Goal: Task Accomplishment & Management: Use online tool/utility

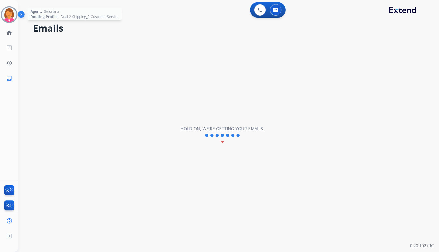
click at [12, 12] on img at bounding box center [9, 14] width 15 height 15
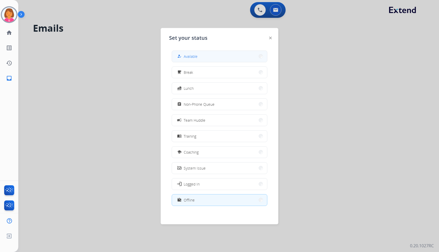
click at [200, 54] on button "how_to_reg Available" at bounding box center [219, 56] width 95 height 11
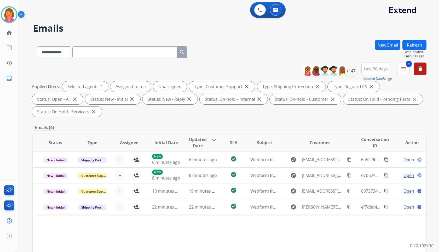
click at [294, 28] on h2 "Emails" at bounding box center [229, 28] width 393 height 10
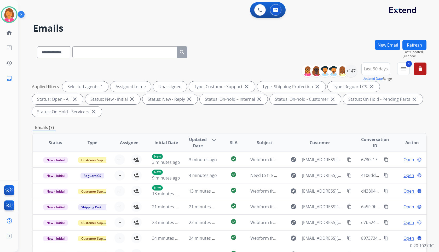
click at [225, 47] on div "**********" at bounding box center [229, 51] width 393 height 23
click at [14, 20] on img at bounding box center [9, 14] width 15 height 15
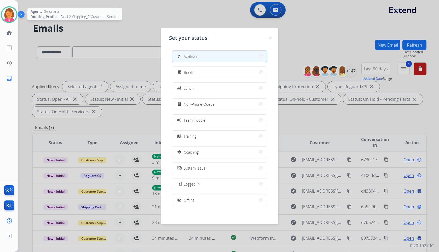
click at [14, 20] on img at bounding box center [9, 14] width 15 height 15
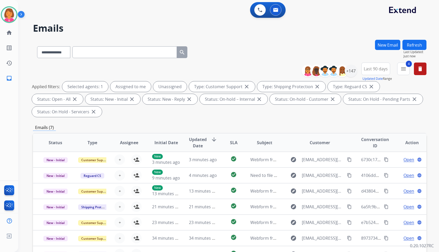
click at [311, 28] on h2 "Emails" at bounding box center [229, 28] width 393 height 10
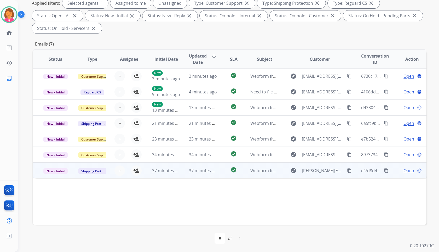
click at [250, 173] on td "Webform from [PERSON_NAME][EMAIL_ADDRESS][DOMAIN_NAME] on [DATE]" at bounding box center [260, 170] width 37 height 16
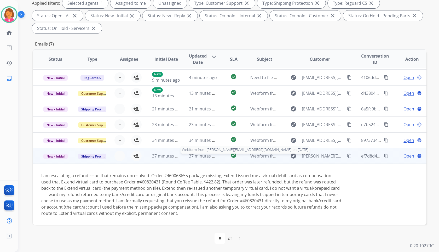
click at [253, 154] on span "Webform from [PERSON_NAME][EMAIL_ADDRESS][DOMAIN_NAME] on [DATE]" at bounding box center [325, 156] width 151 height 6
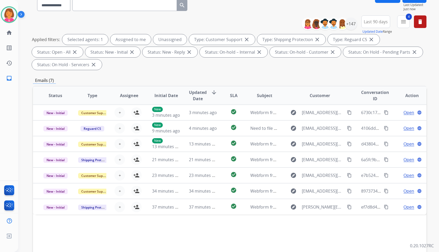
scroll to position [0, 0]
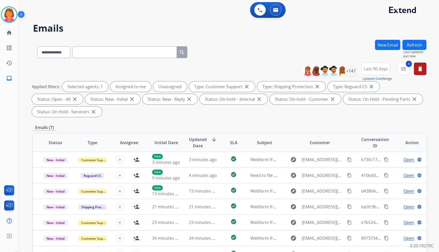
click at [413, 41] on button "Refresh" at bounding box center [414, 45] width 24 height 10
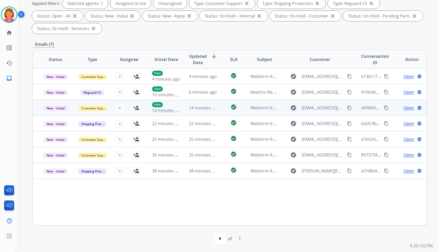
scroll to position [83, 0]
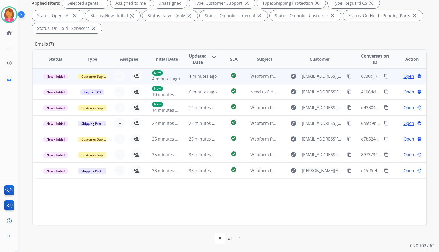
click at [242, 76] on td "Webform from [EMAIL_ADDRESS][DOMAIN_NAME] on [DATE]" at bounding box center [260, 76] width 37 height 16
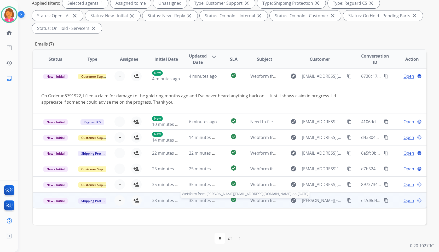
click at [256, 200] on span "Webform from [PERSON_NAME][EMAIL_ADDRESS][DOMAIN_NAME] on [DATE]" at bounding box center [325, 200] width 151 height 6
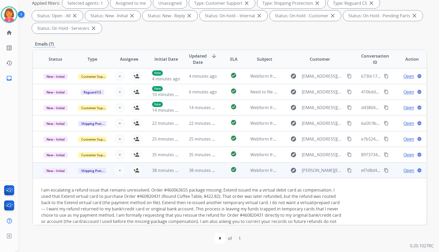
scroll to position [14, 0]
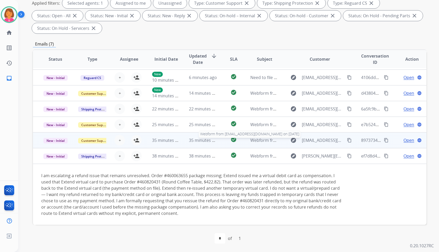
click at [252, 142] on span "Webform from [EMAIL_ADDRESS][DOMAIN_NAME] on [DATE]" at bounding box center [309, 140] width 118 height 6
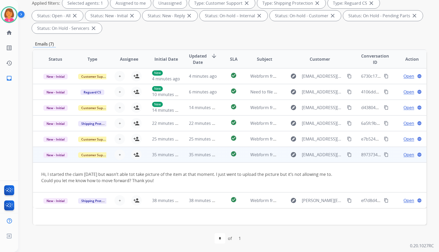
click at [347, 153] on mat-icon "content_copy" at bounding box center [349, 154] width 5 height 5
